Goal: Task Accomplishment & Management: Manage account settings

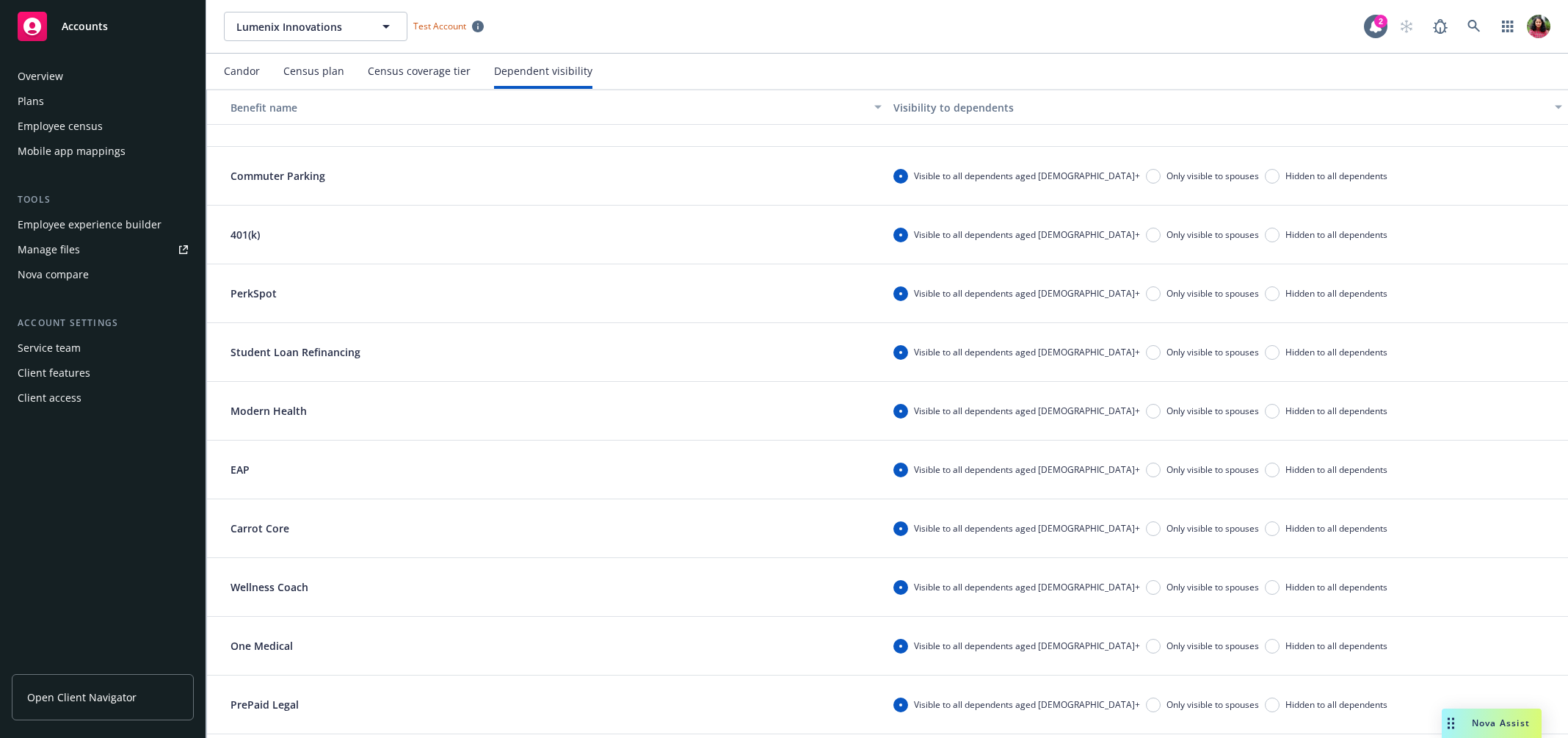
scroll to position [208, 0]
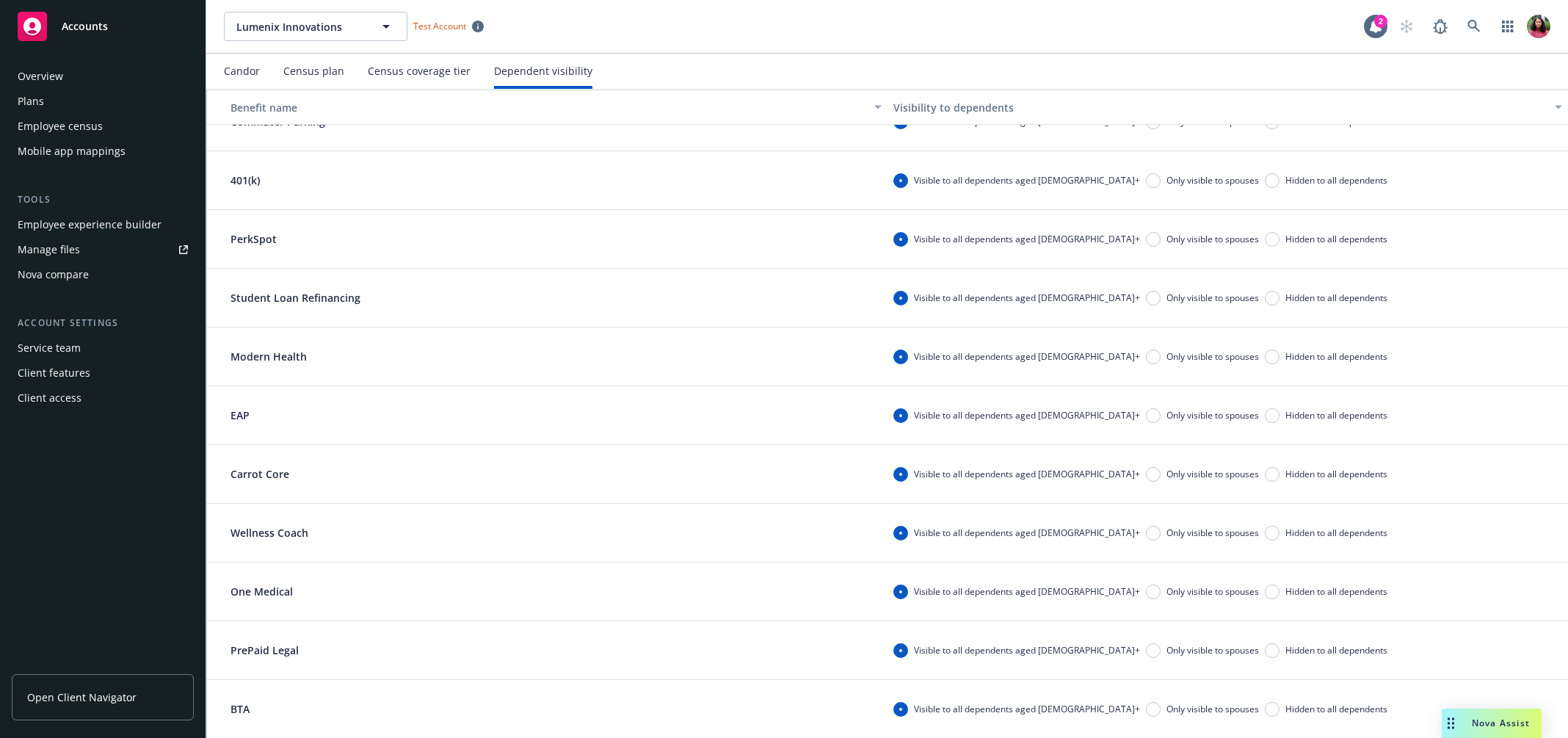
click at [101, 102] on div "Plans" at bounding box center [102, 101] width 171 height 24
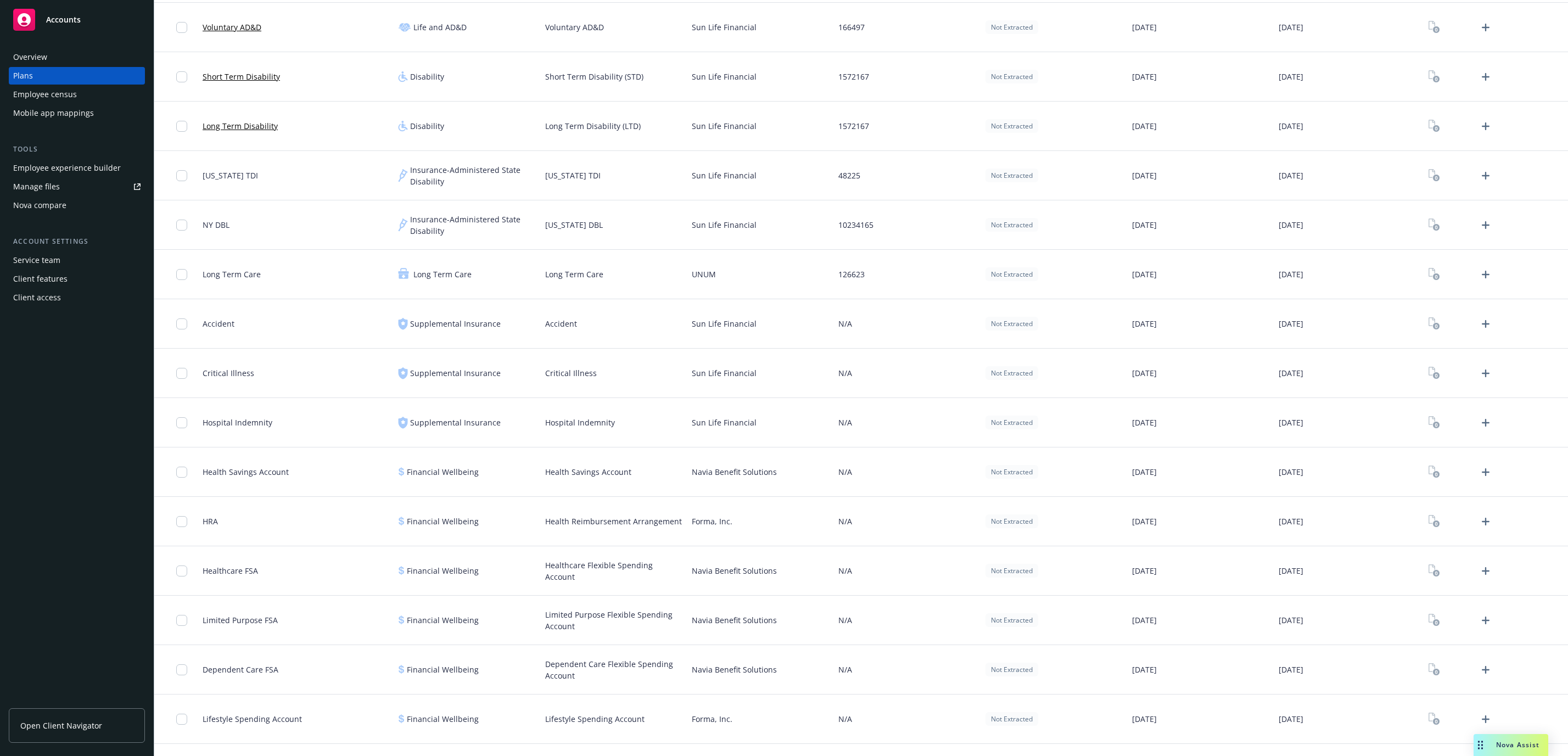
scroll to position [560, 0]
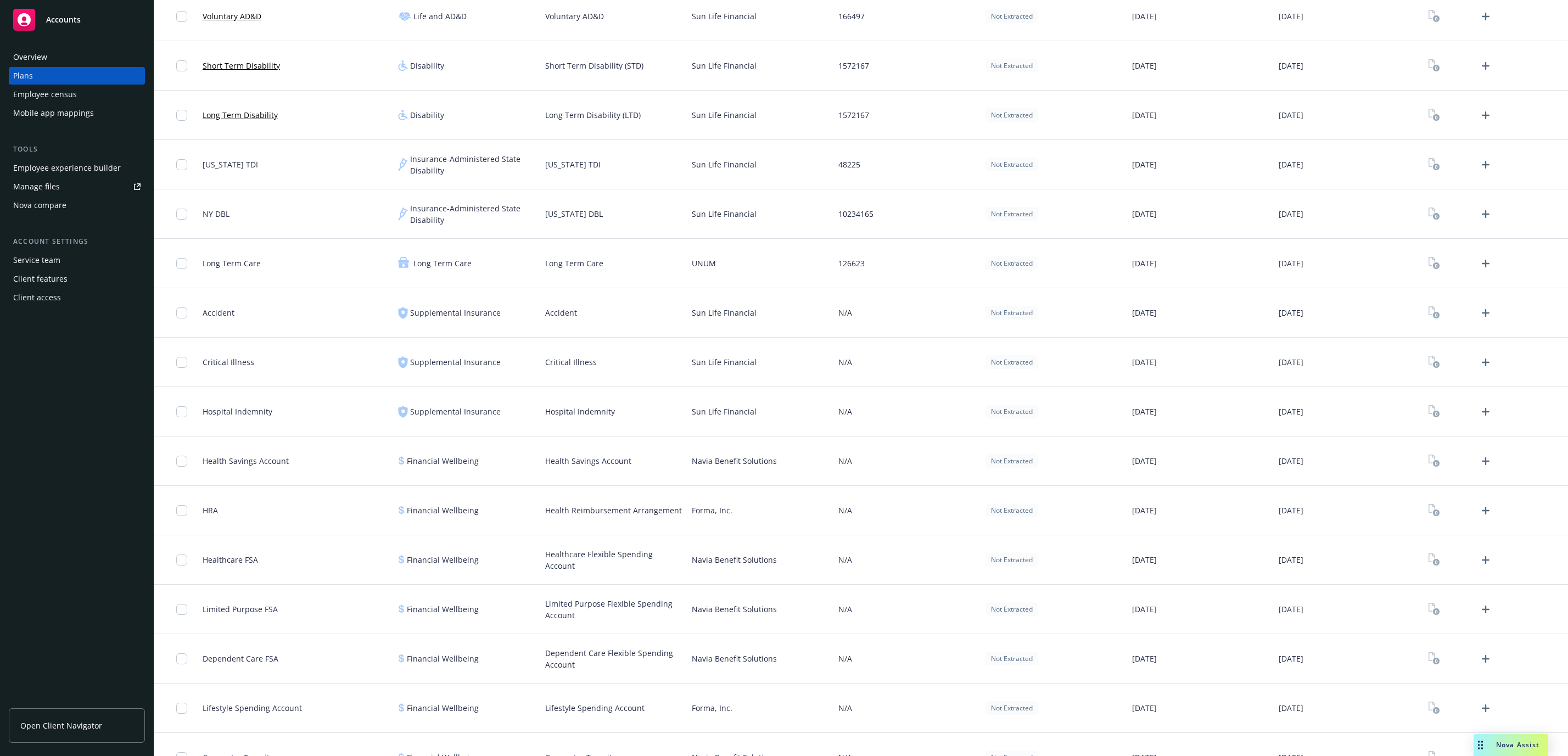
click at [217, 318] on span "Accident" at bounding box center [219, 313] width 32 height 12
drag, startPoint x: 203, startPoint y: 314, endPoint x: 247, endPoint y: 315, distance: 44.0
click at [247, 315] on div "Accident" at bounding box center [296, 312] width 196 height 49
copy span "Accident"
click at [235, 451] on div "Health Savings Account" at bounding box center [246, 461] width 86 height 36
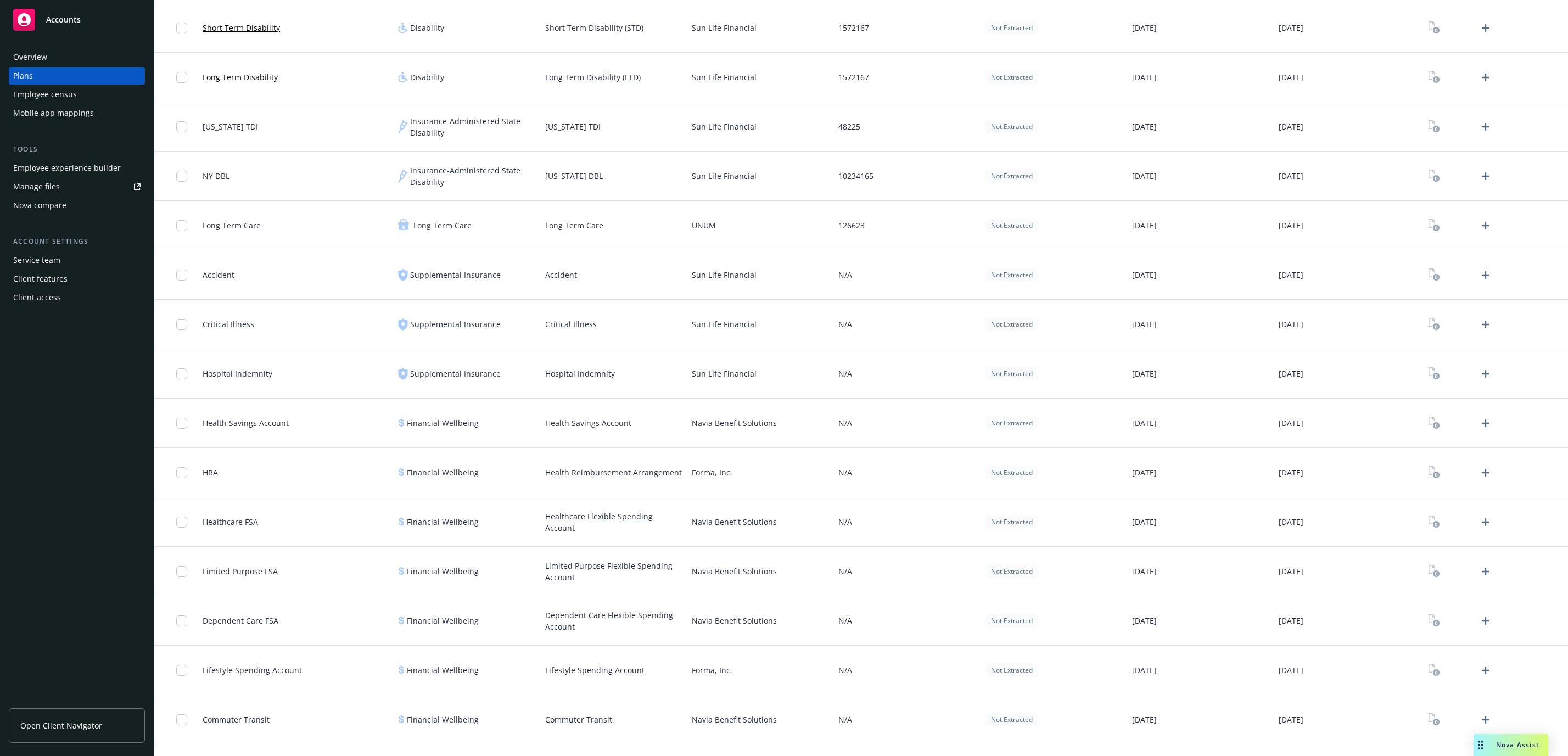
scroll to position [596, 0]
click at [225, 277] on span "Accident" at bounding box center [219, 277] width 32 height 12
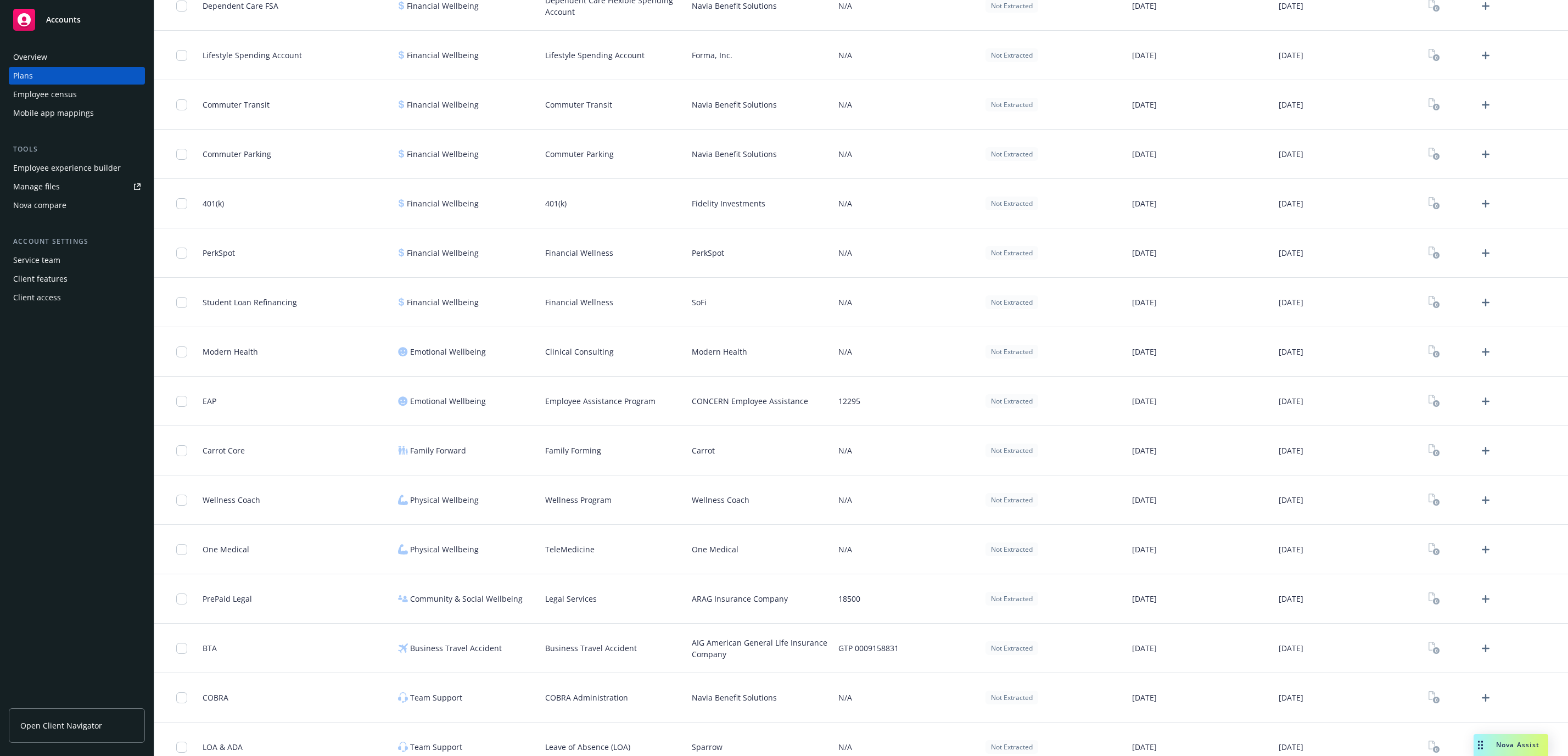
scroll to position [1231, 0]
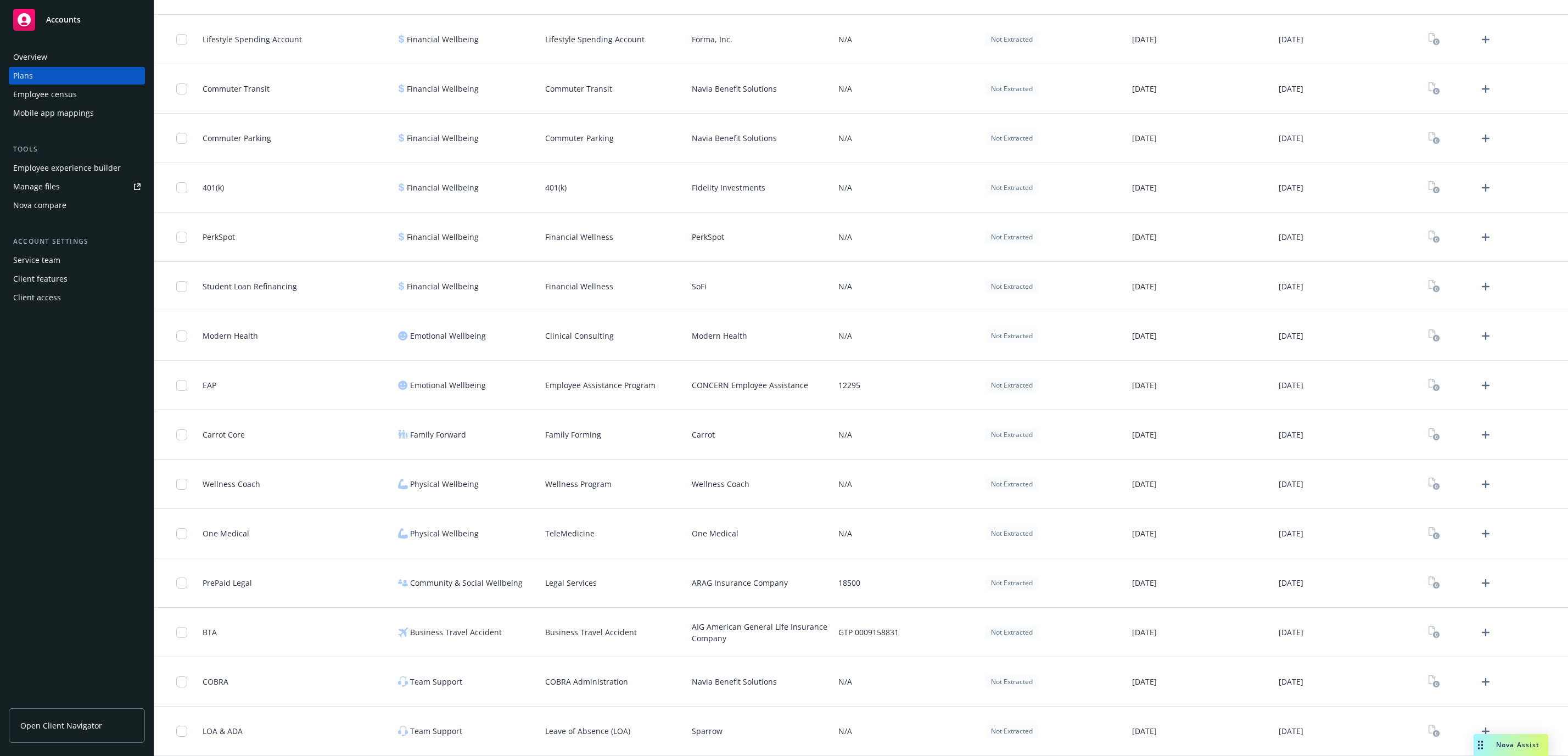
click at [208, 384] on span "EAP" at bounding box center [209, 386] width 14 height 12
click at [209, 386] on span "EAP" at bounding box center [209, 386] width 14 height 12
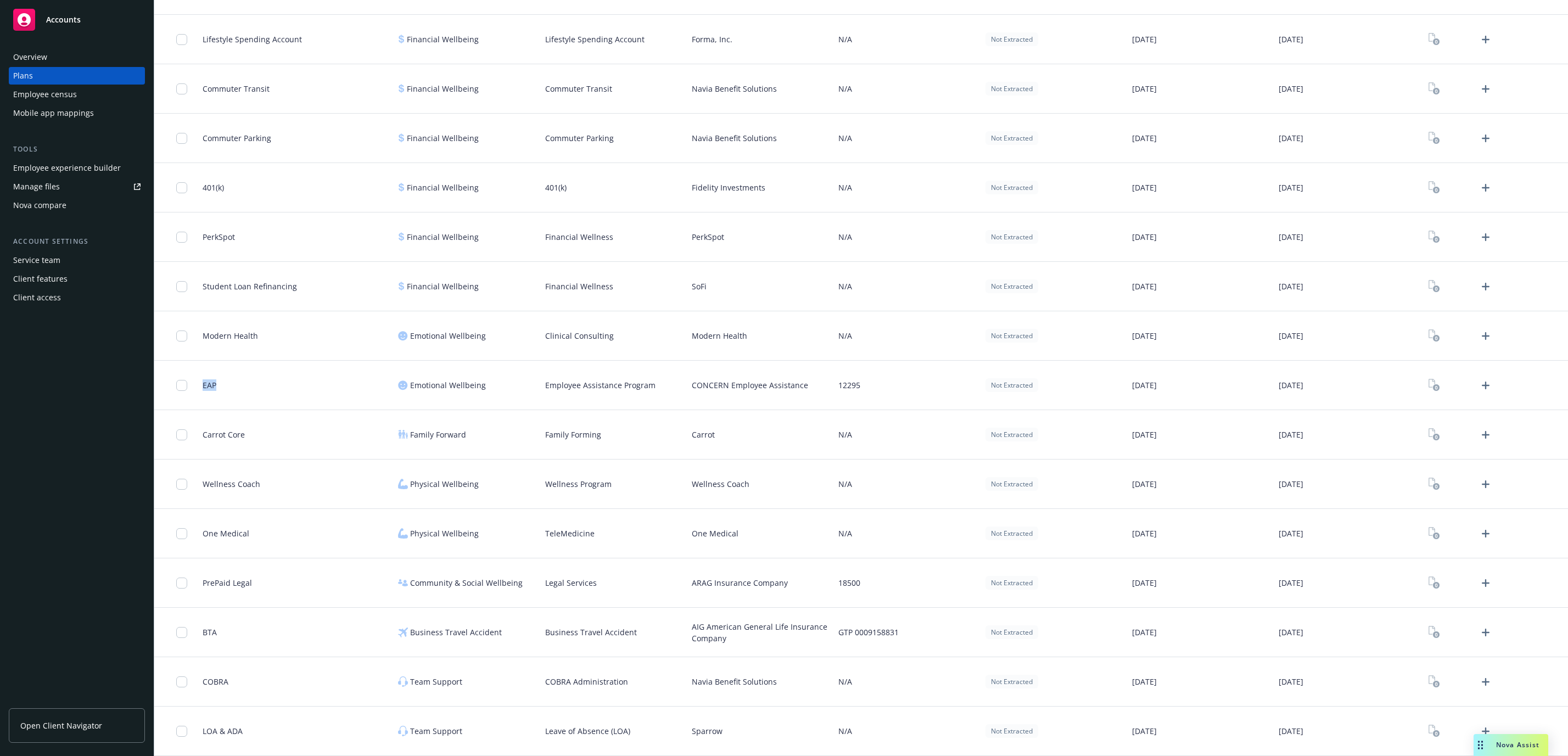
copy span "EAP"
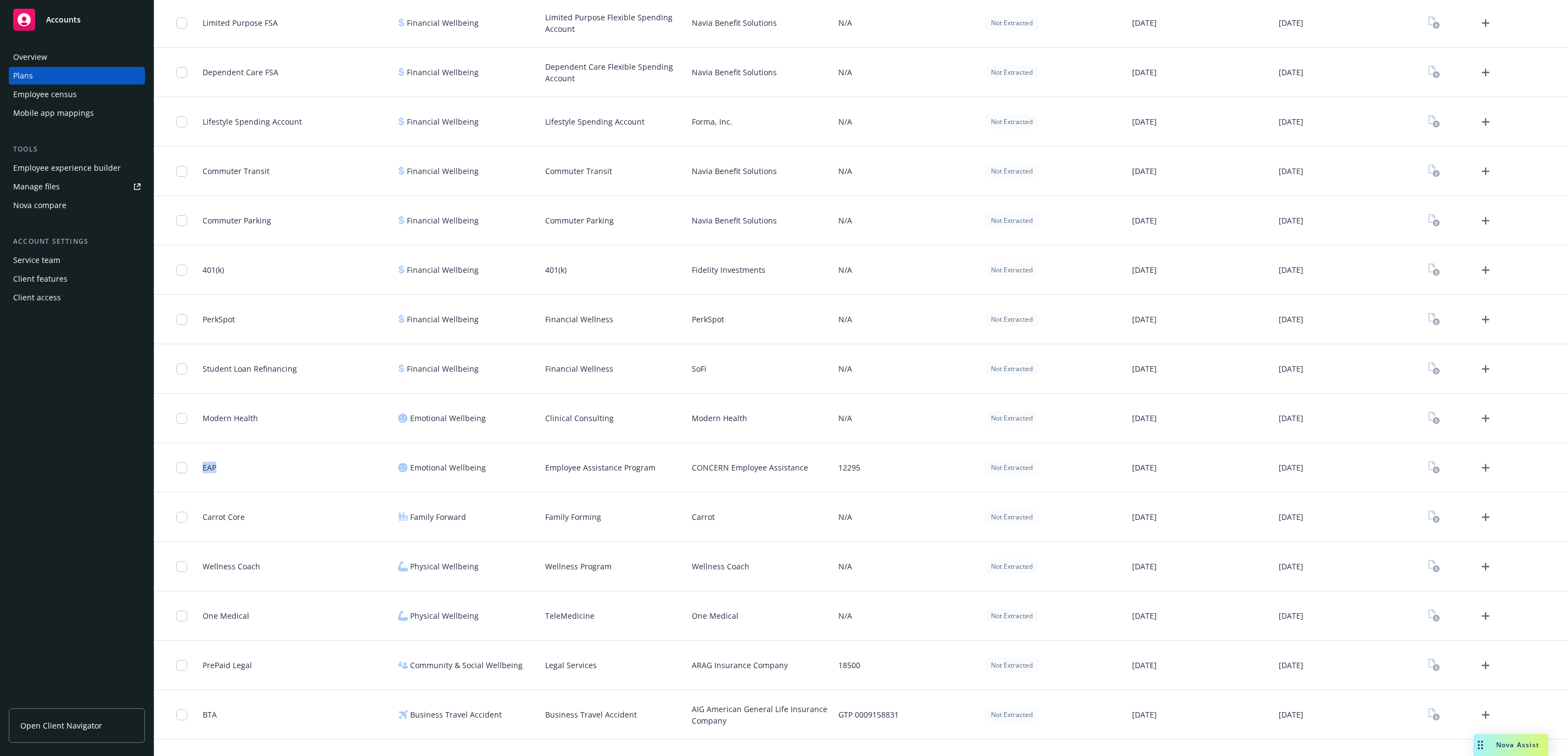
scroll to position [1104, 0]
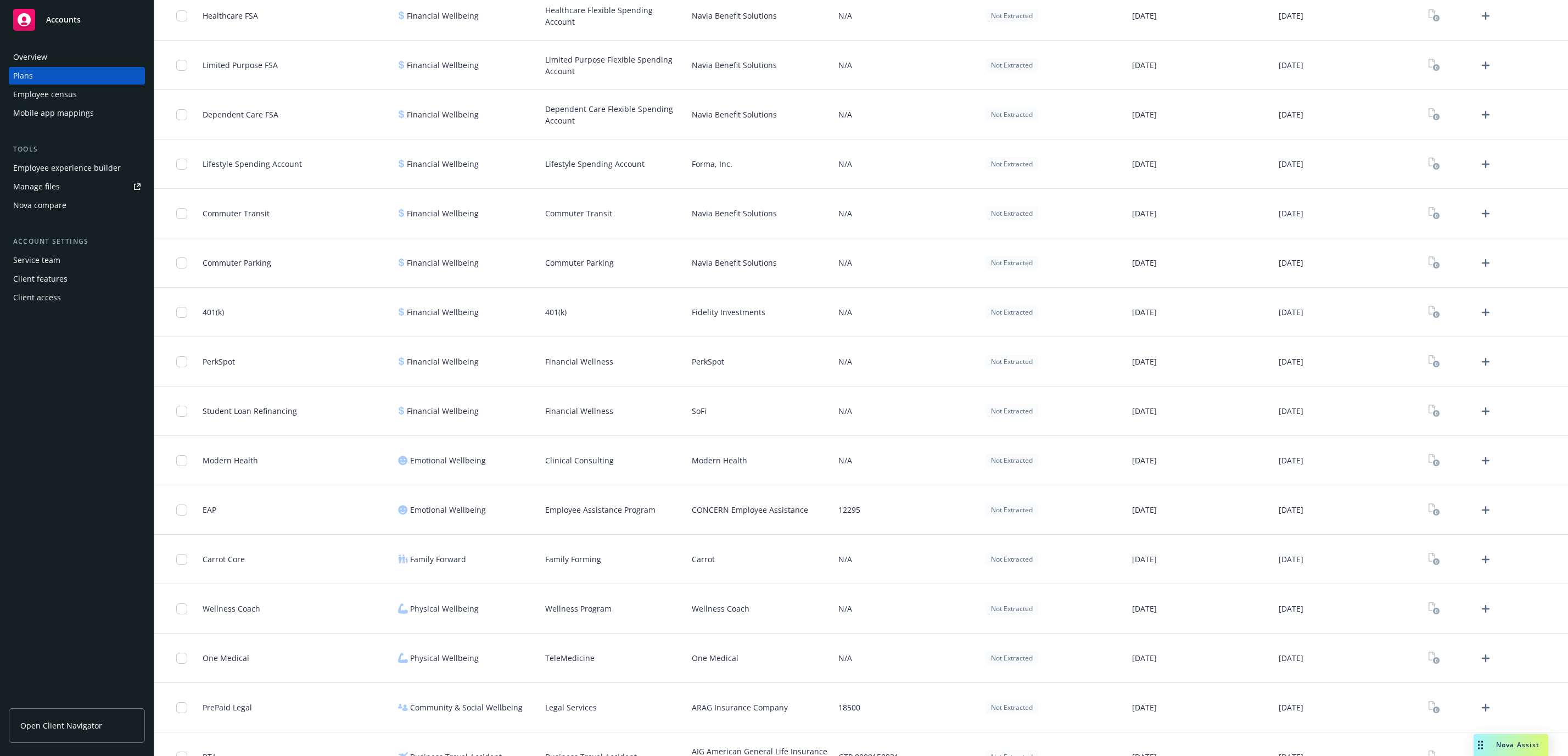
click at [223, 309] on span "401(k)" at bounding box center [213, 312] width 22 height 12
click at [217, 311] on span "401(k)" at bounding box center [213, 312] width 22 height 12
click at [212, 314] on span "401(k)" at bounding box center [213, 312] width 22 height 12
click at [234, 315] on div "401(k)" at bounding box center [296, 312] width 196 height 49
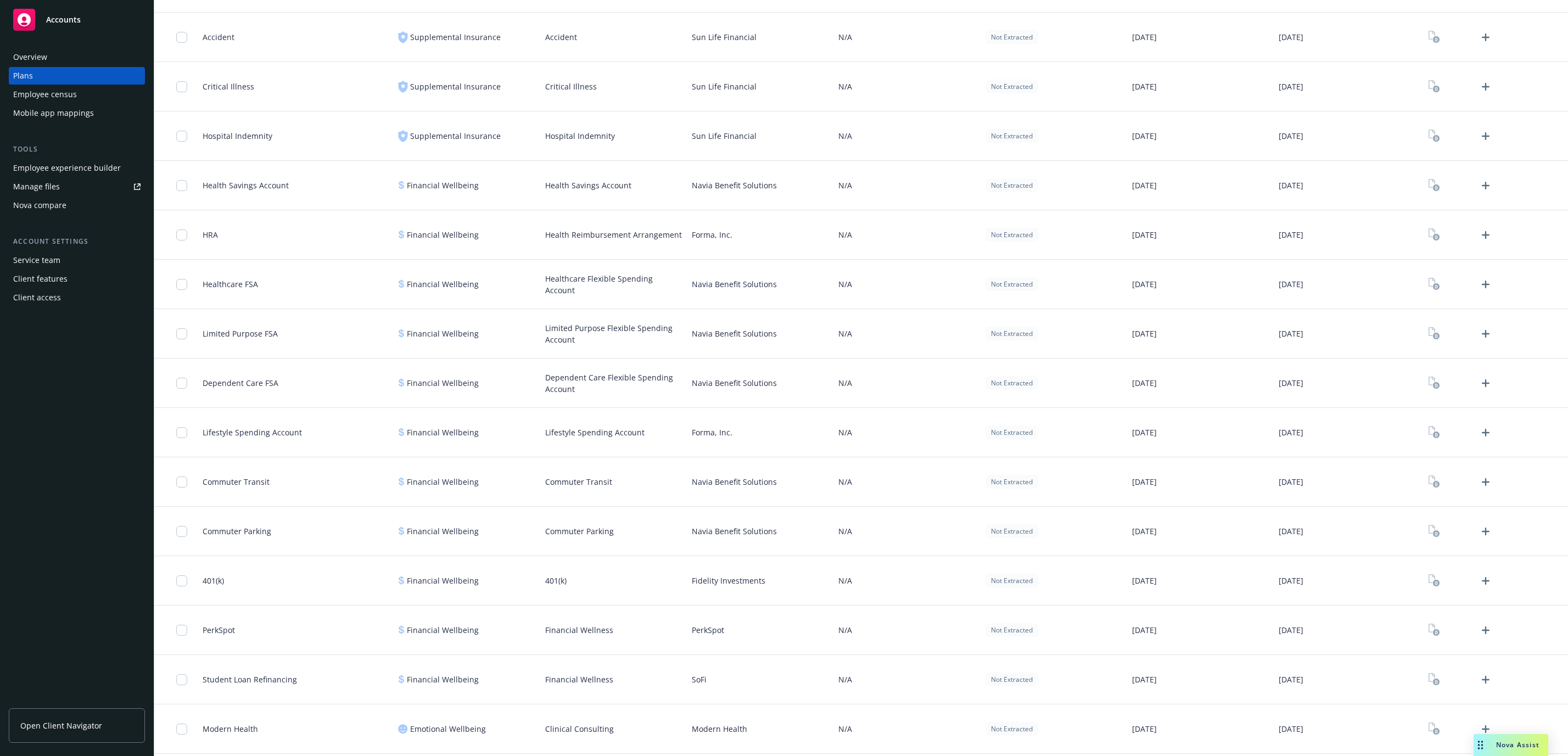
scroll to position [734, 0]
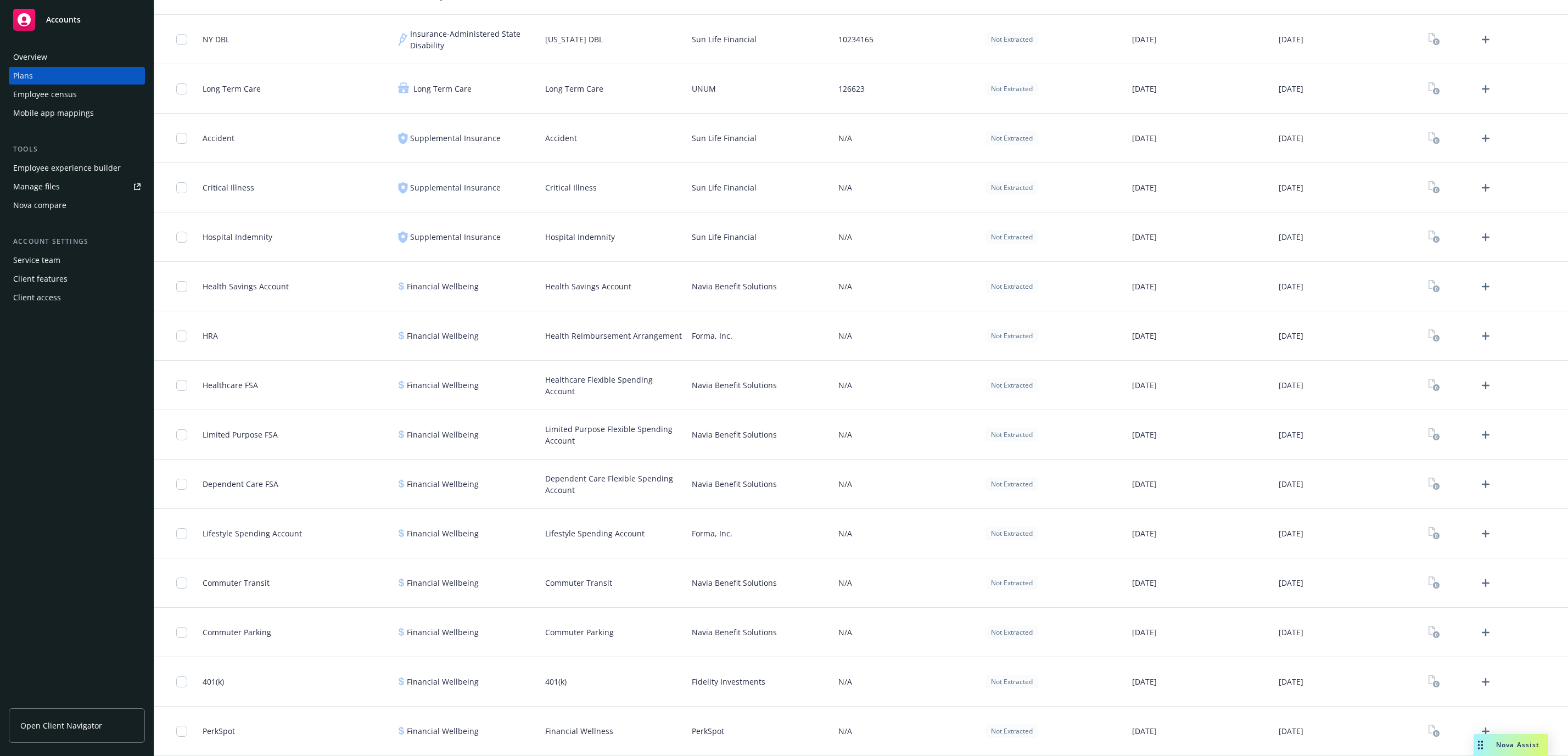
click at [235, 236] on span "Hospital Indemnity" at bounding box center [238, 237] width 70 height 12
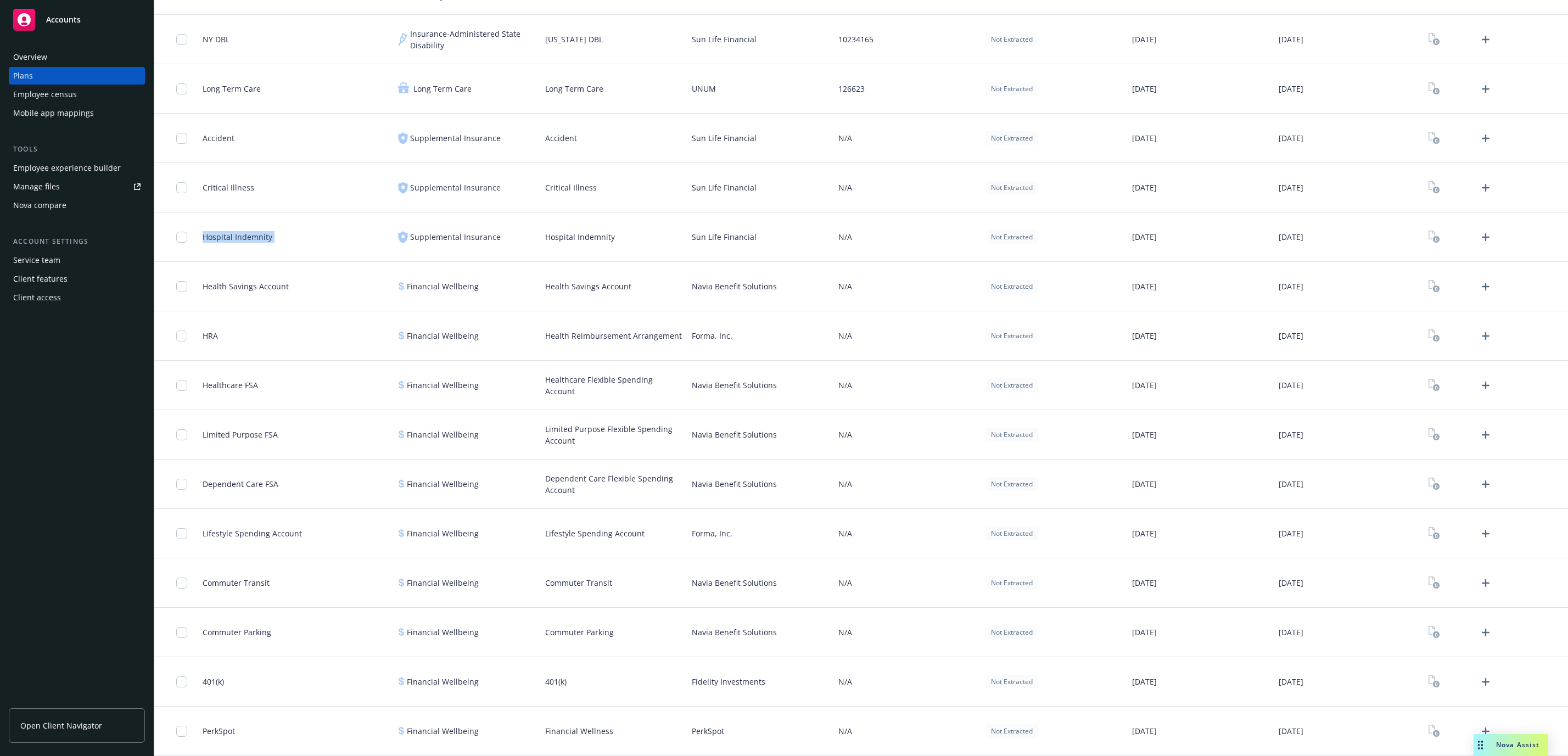
click at [99, 94] on div "Employee census" at bounding box center [77, 94] width 128 height 18
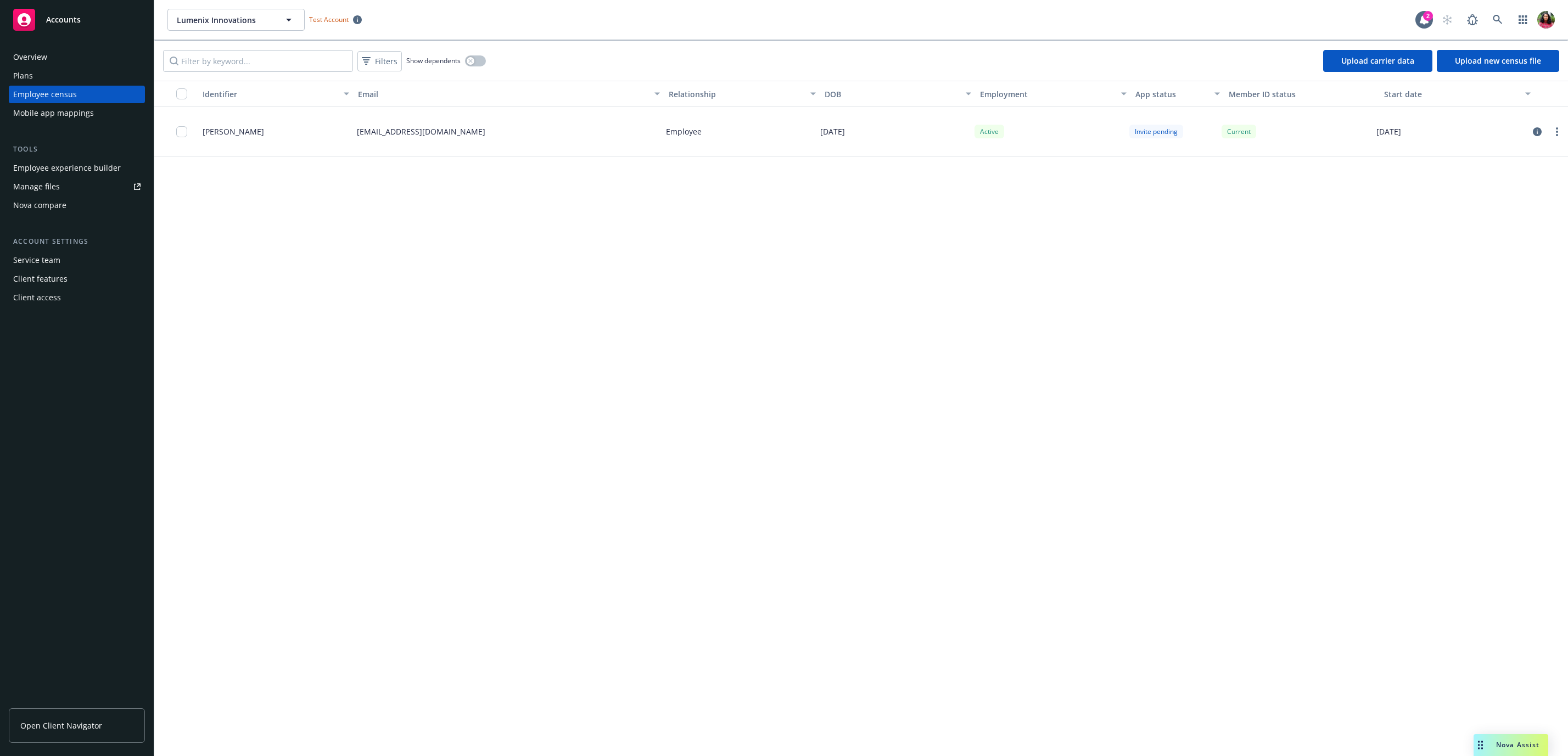
click at [1172, 58] on link "Upload new census file" at bounding box center [1497, 61] width 122 height 22
